Goal: Task Accomplishment & Management: Manage account settings

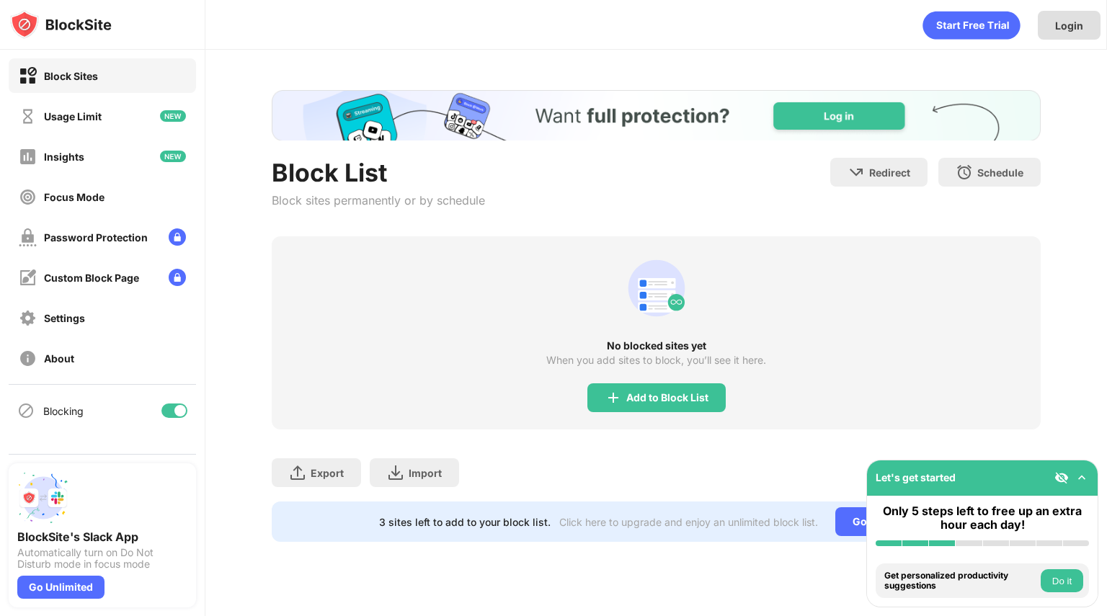
click at [1072, 31] on div "Login" at bounding box center [1069, 25] width 28 height 12
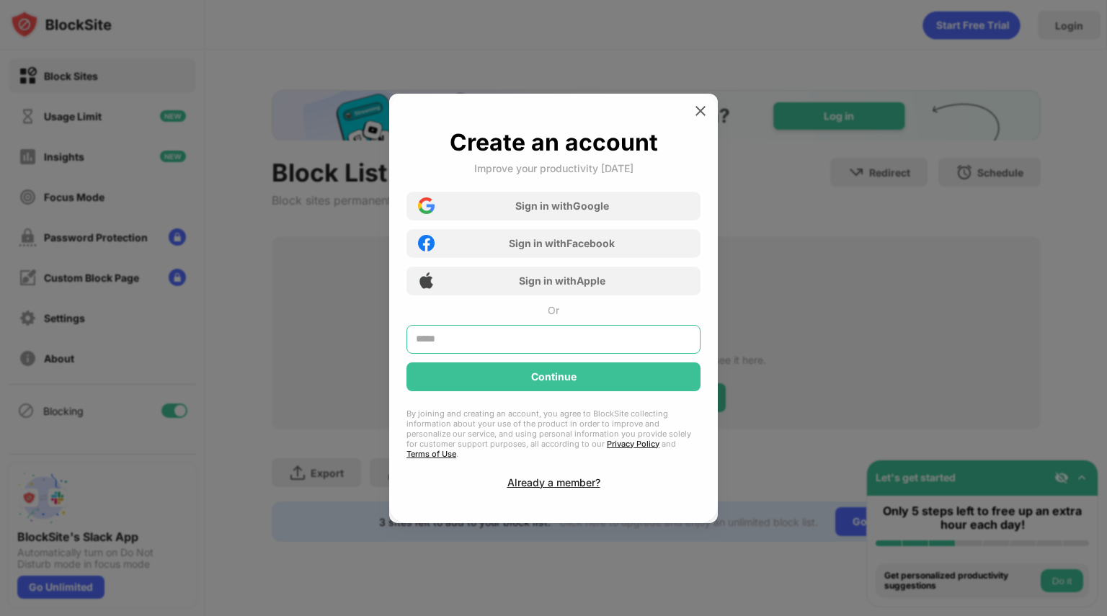
click at [508, 339] on input "text" at bounding box center [553, 339] width 294 height 29
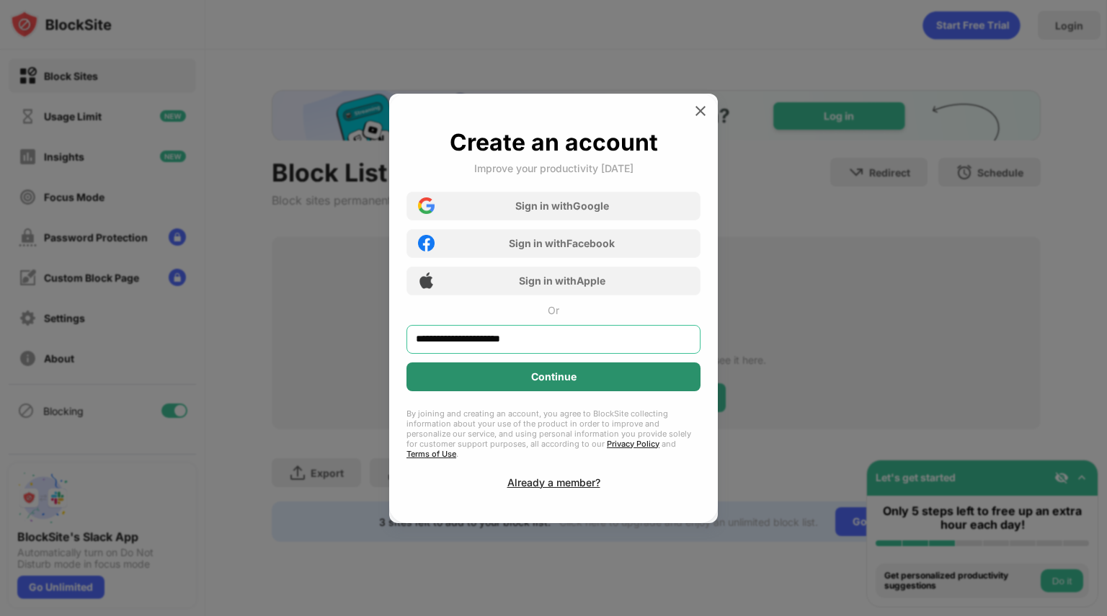
type input "**********"
click at [519, 391] on div "Continue" at bounding box center [553, 376] width 294 height 29
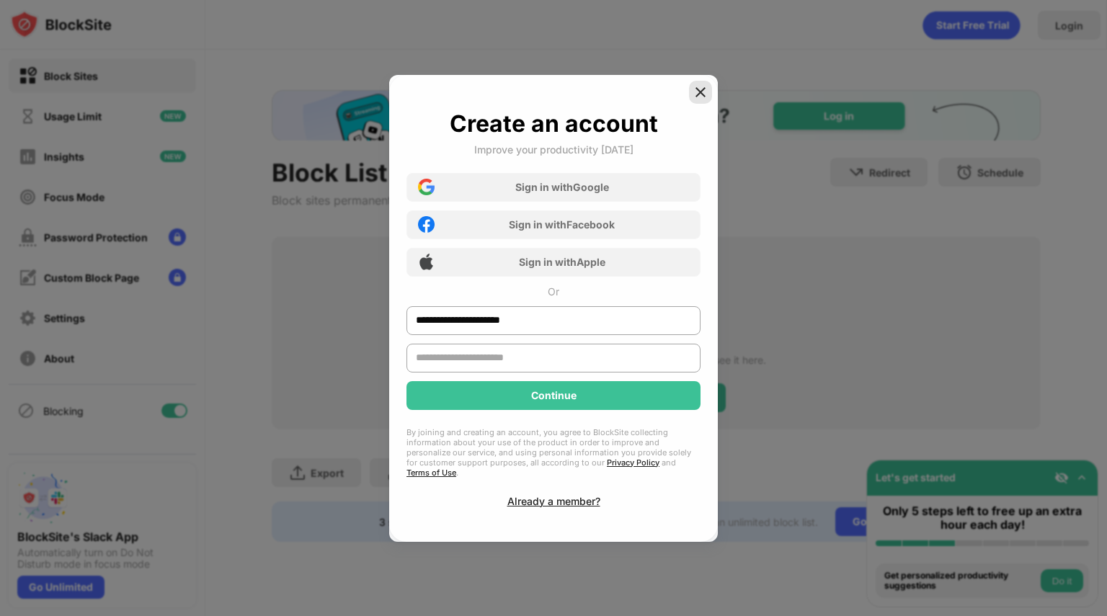
click at [695, 105] on div "**********" at bounding box center [553, 308] width 329 height 467
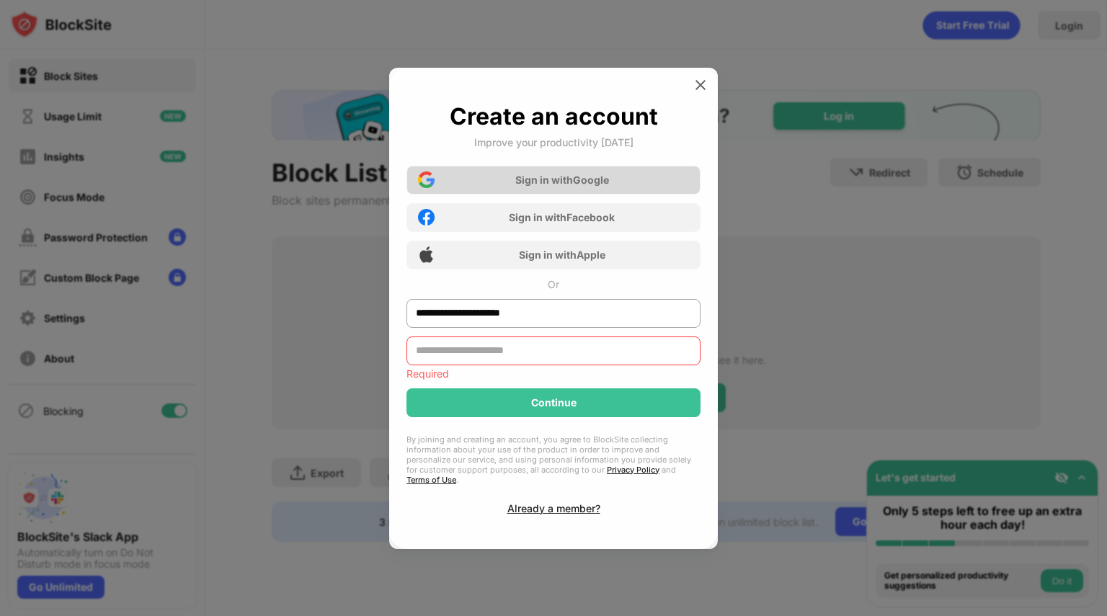
click at [549, 186] on div "Sign in with Google" at bounding box center [562, 180] width 94 height 12
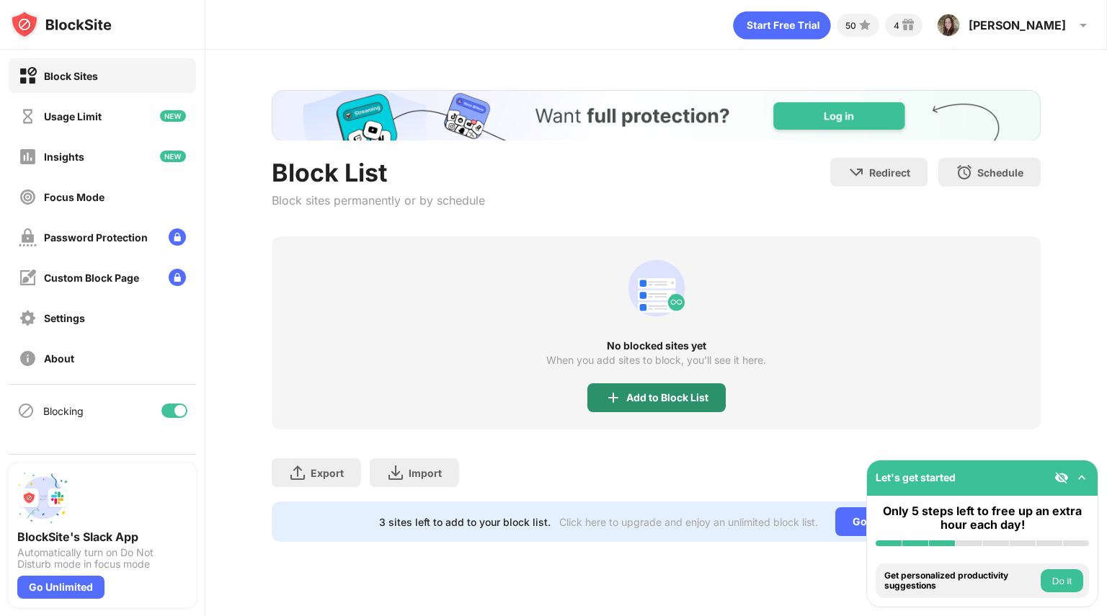
click at [666, 398] on div "Add to Block List" at bounding box center [667, 398] width 82 height 12
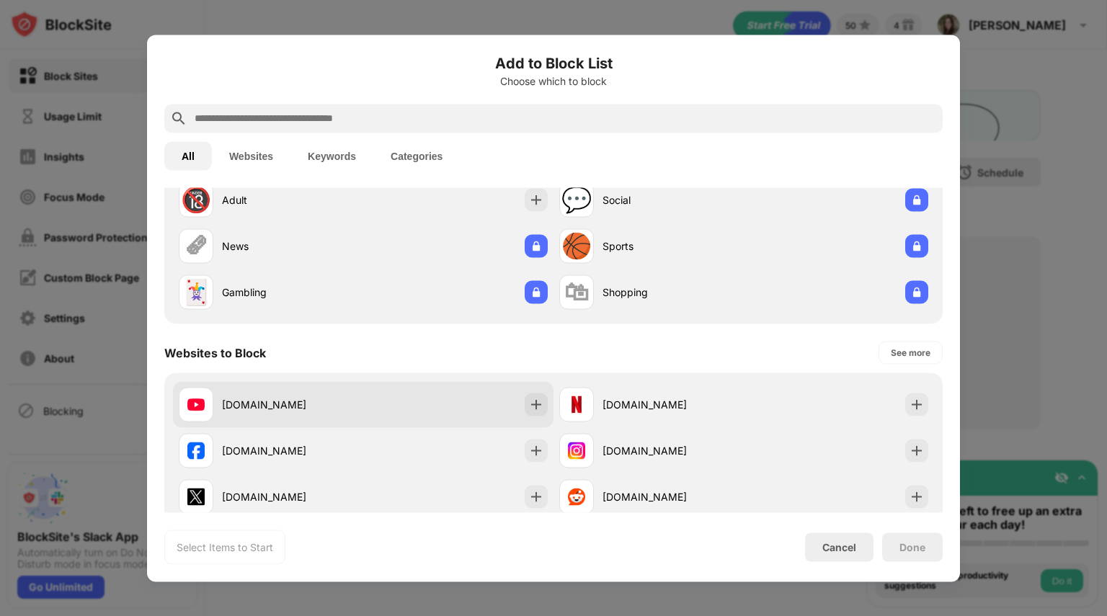
scroll to position [61, 0]
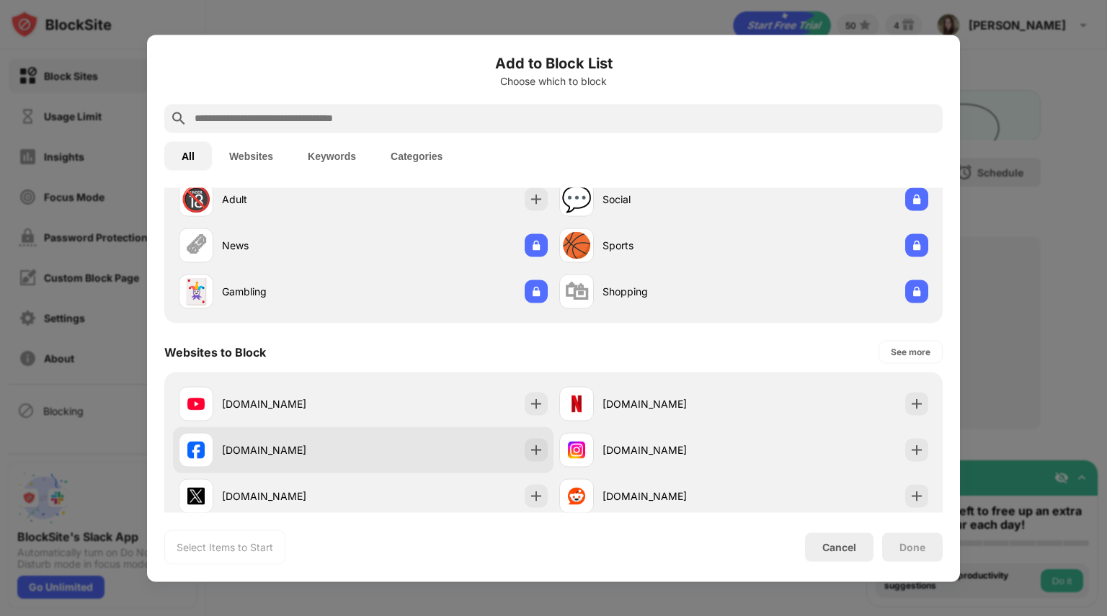
click at [306, 460] on div "[DOMAIN_NAME]" at bounding box center [271, 449] width 184 height 35
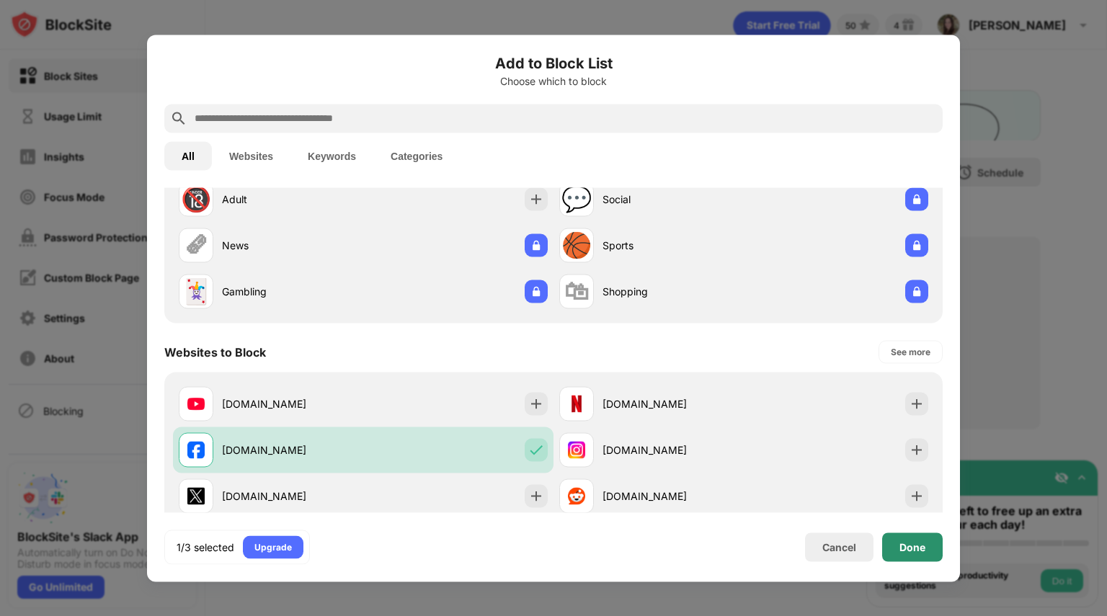
click at [916, 544] on div "Done" at bounding box center [912, 547] width 26 height 12
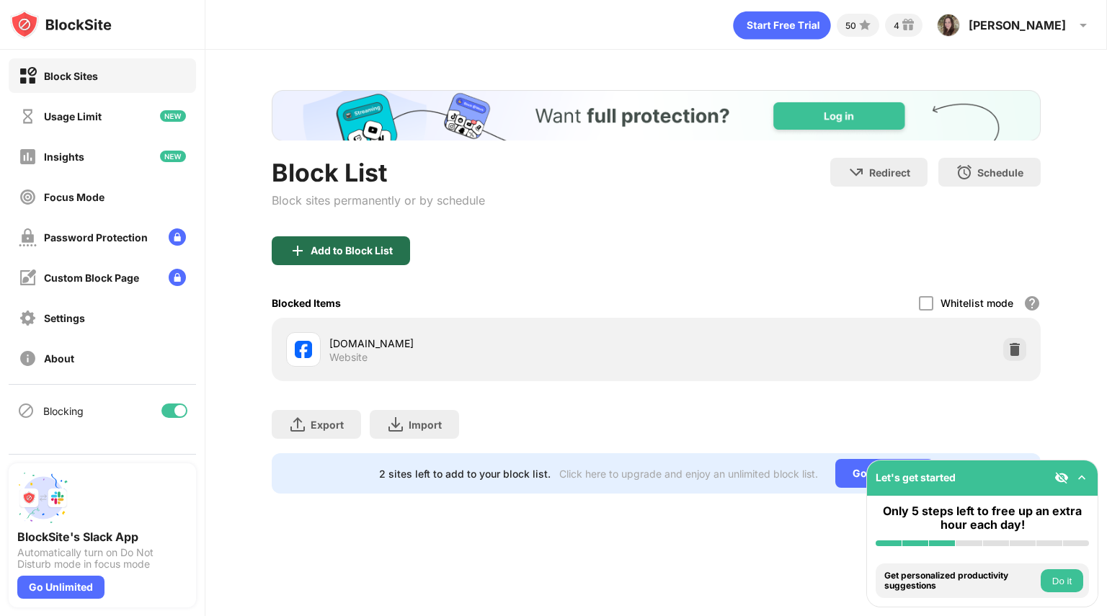
click at [328, 262] on div "Add to Block List" at bounding box center [341, 250] width 138 height 29
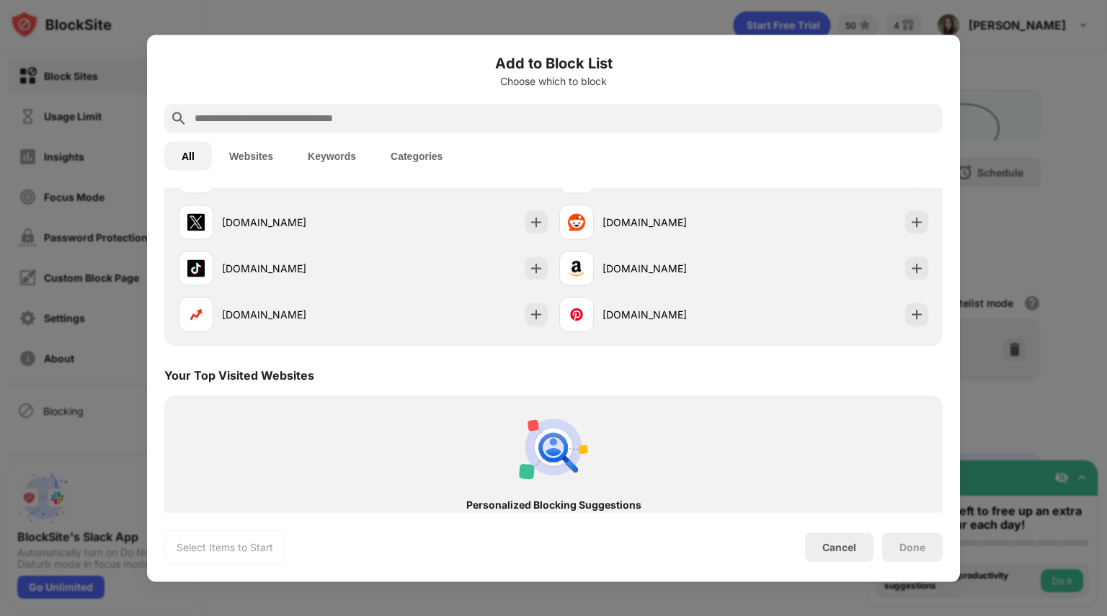
scroll to position [347, 0]
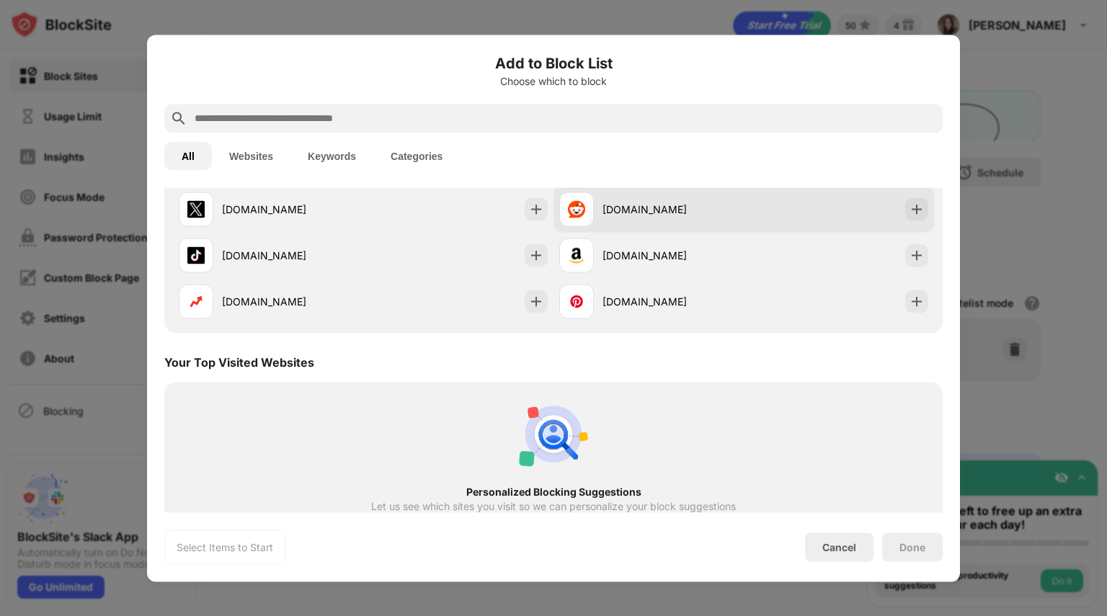
click at [625, 211] on div "[DOMAIN_NAME]" at bounding box center [672, 209] width 141 height 15
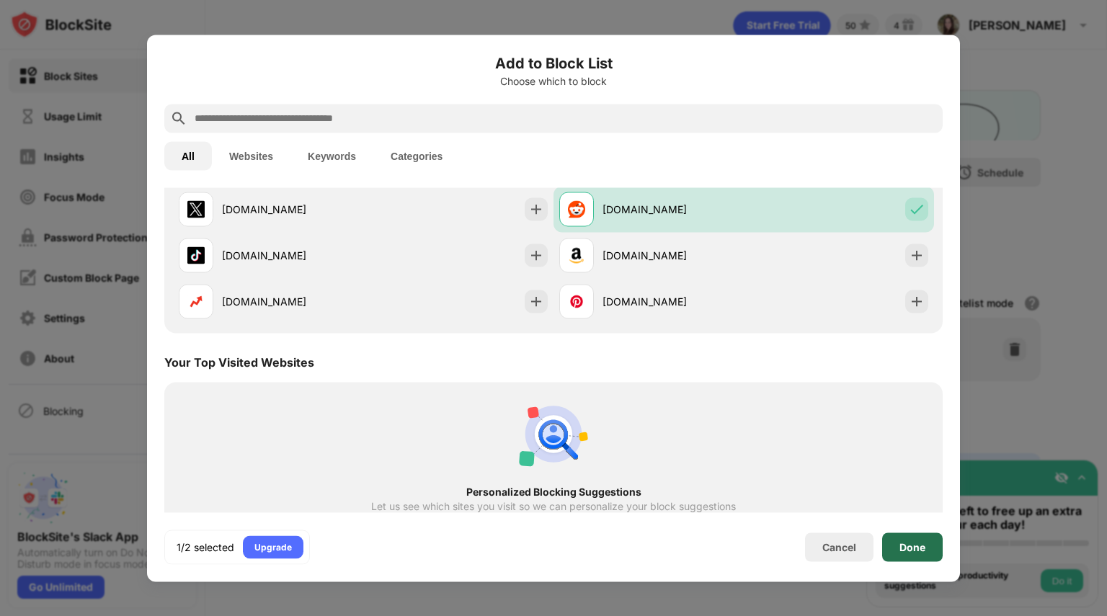
click at [906, 549] on div "Done" at bounding box center [912, 547] width 26 height 12
